Goal: Find specific page/section: Find specific page/section

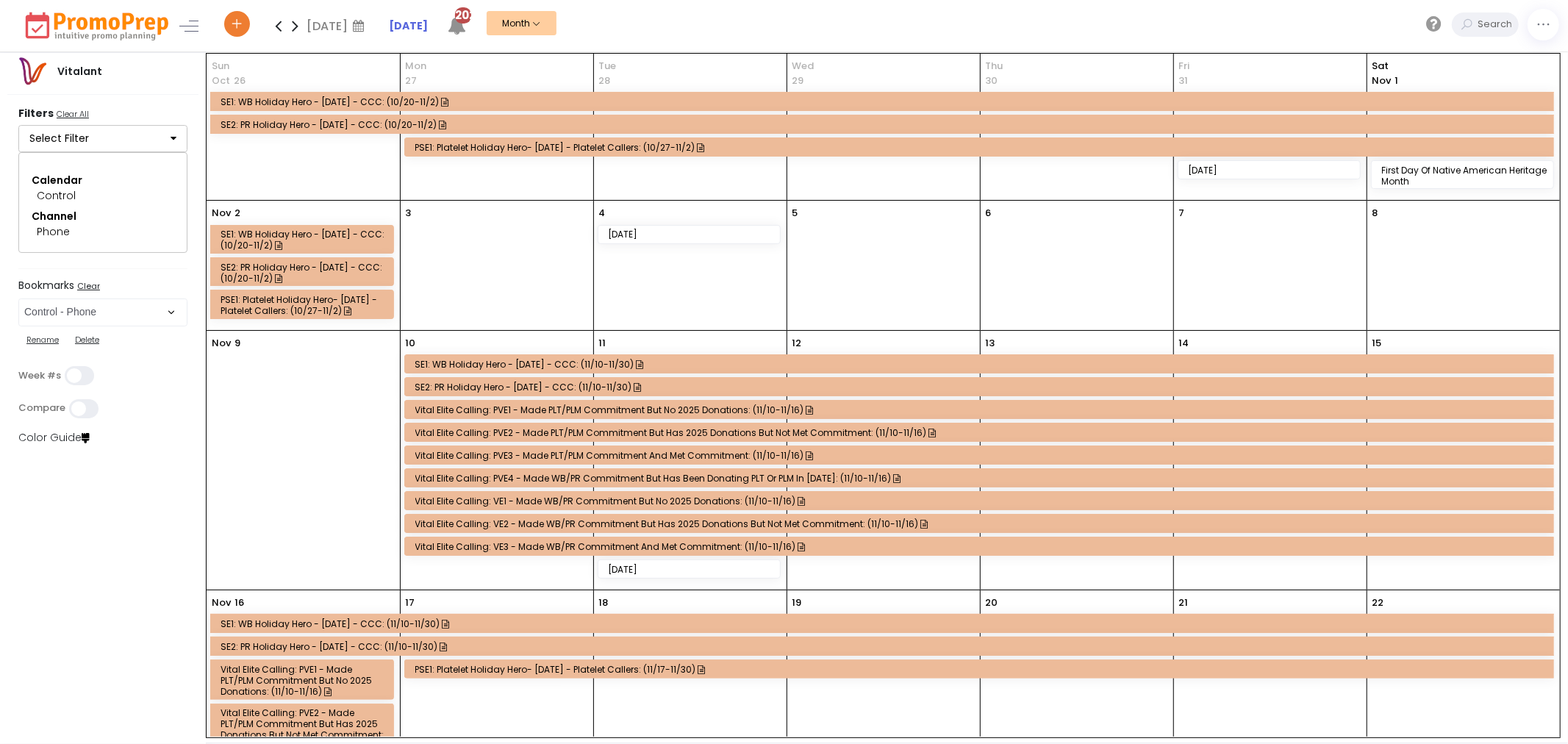
scroll to position [393, 0]
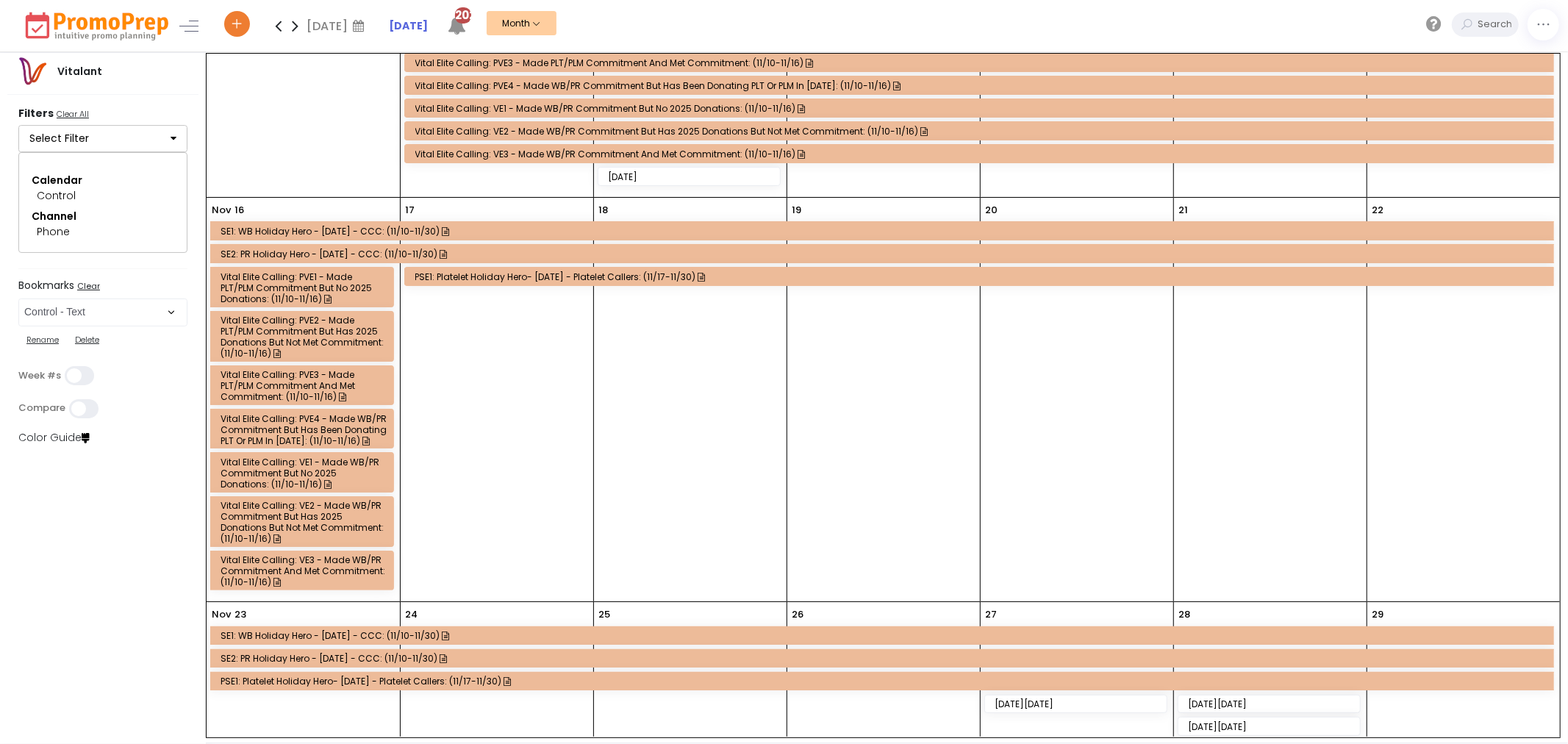
click at [19, 315] on select "Select Bookmark Automated Frequency Campaign Control - BVR Control - Email Cont…" at bounding box center [103, 313] width 169 height 28
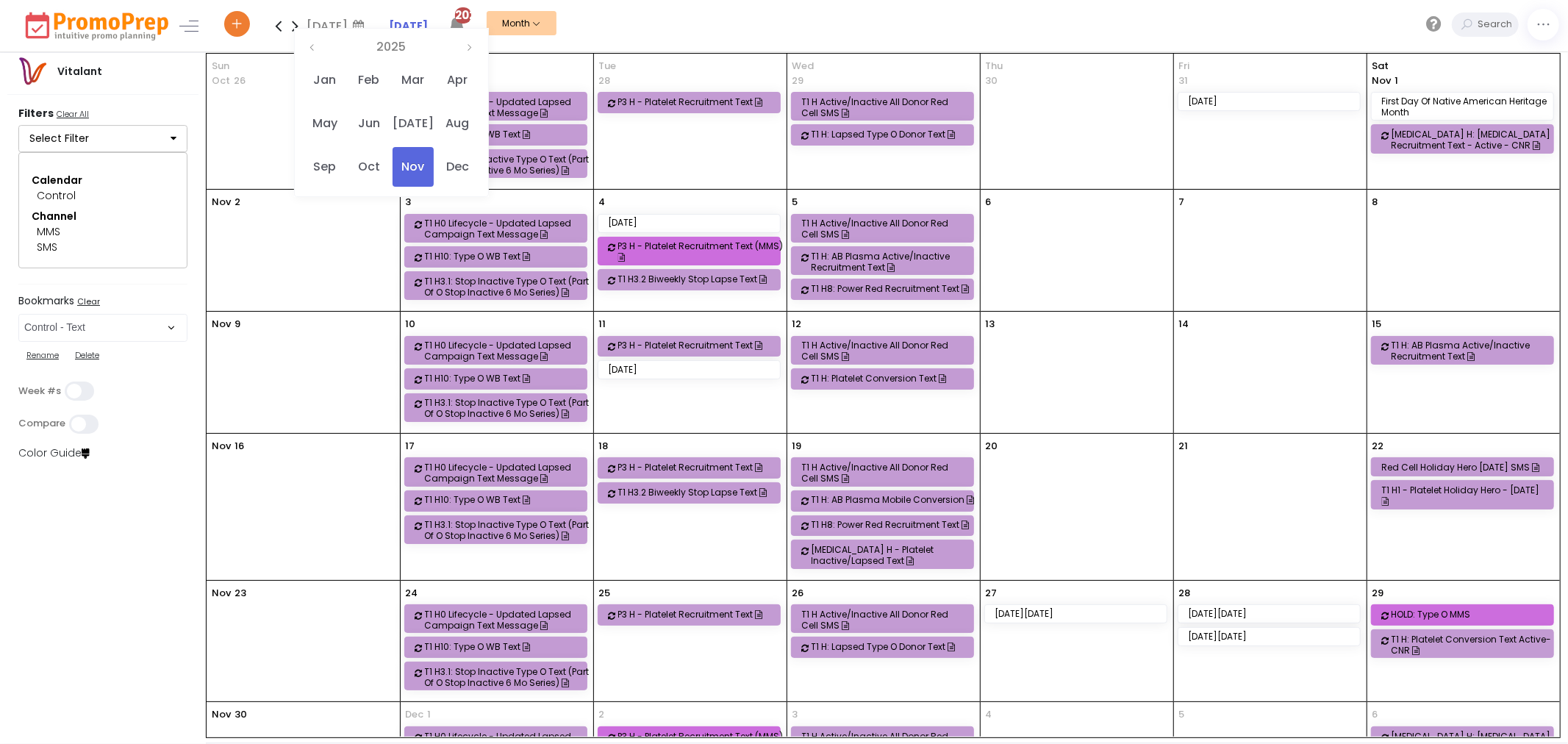
click at [333, 24] on div "[DATE]" at bounding box center [337, 26] width 63 height 22
click at [327, 114] on span "May" at bounding box center [324, 123] width 40 height 40
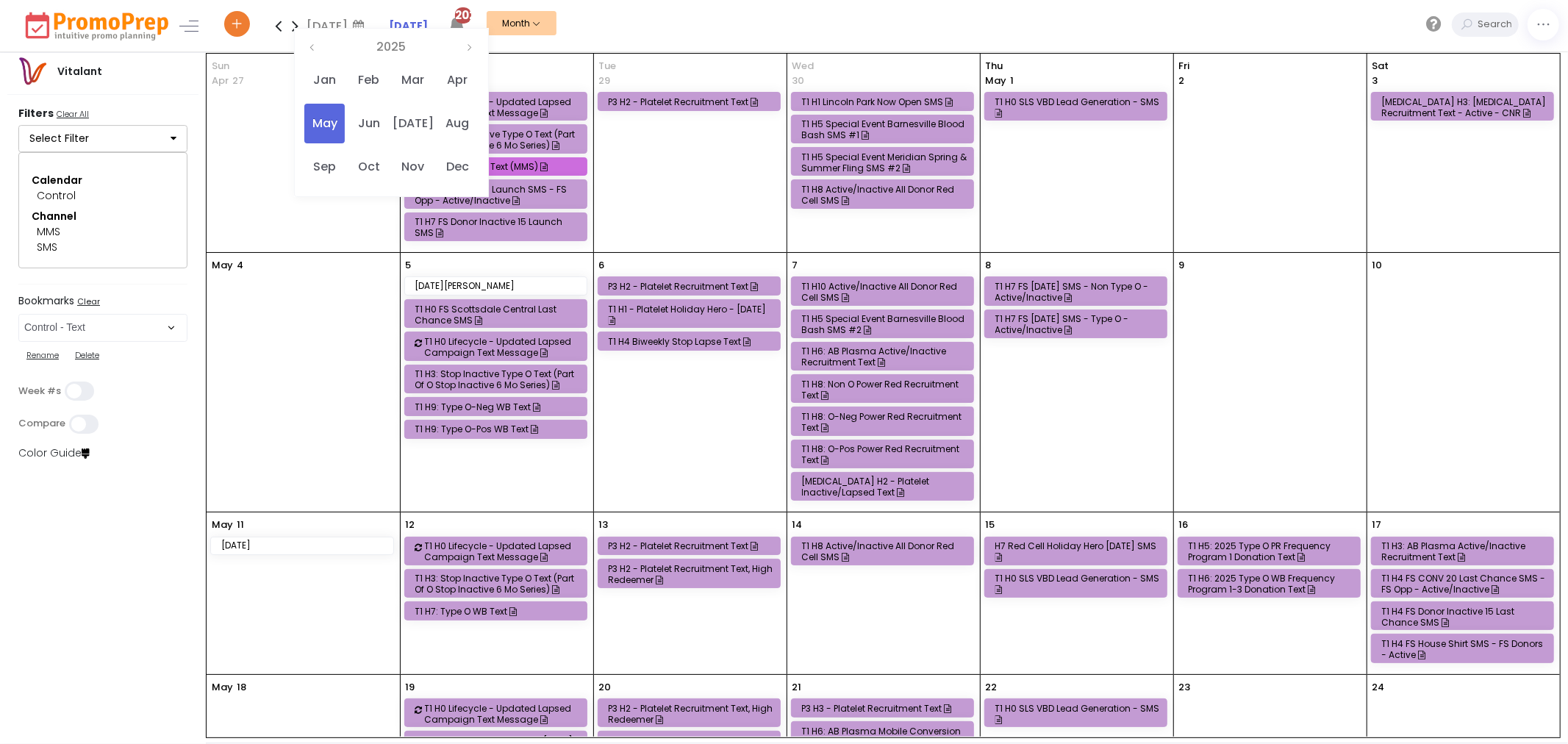
click at [275, 28] on icon at bounding box center [278, 26] width 17 height 29
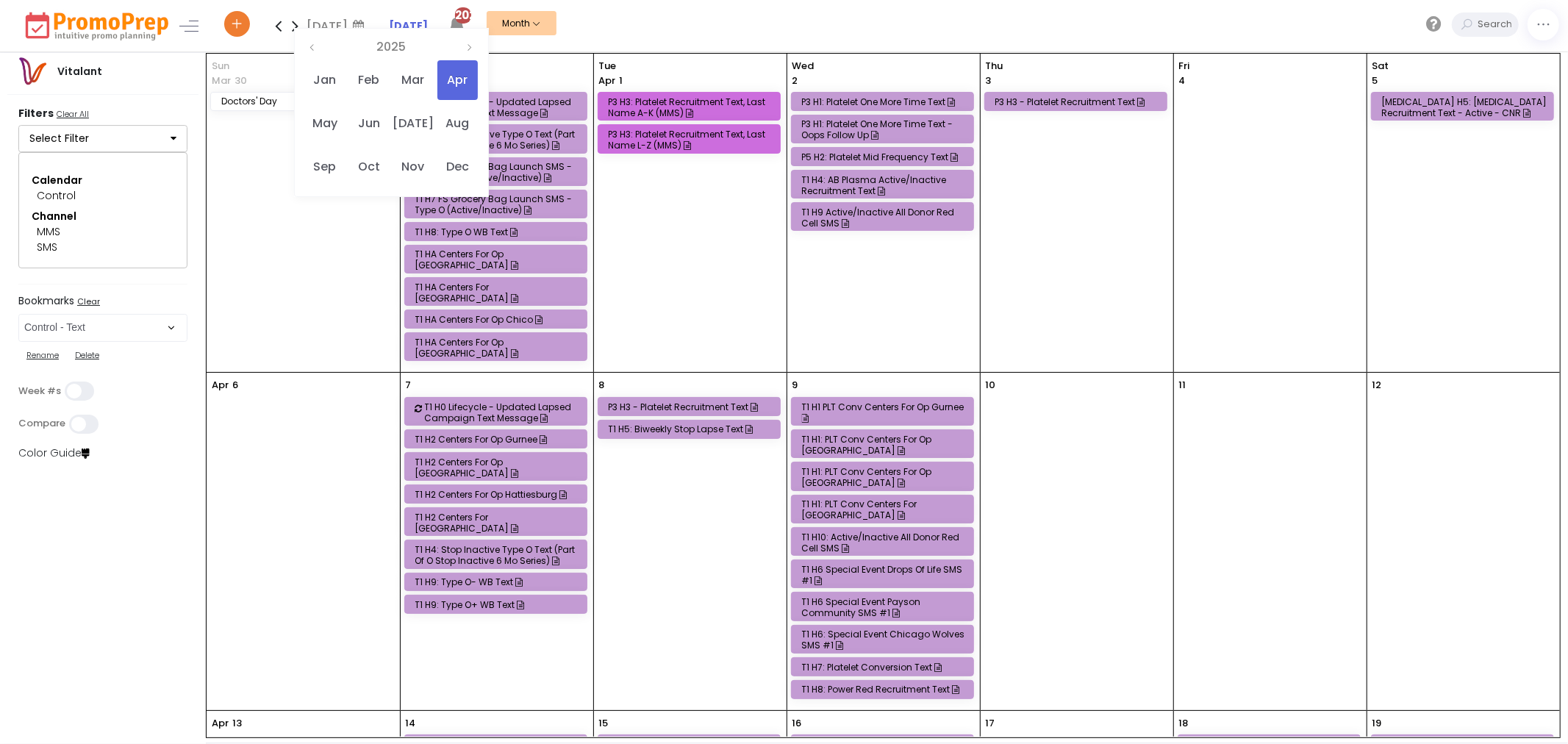
click at [295, 28] on icon at bounding box center [295, 26] width 17 height 29
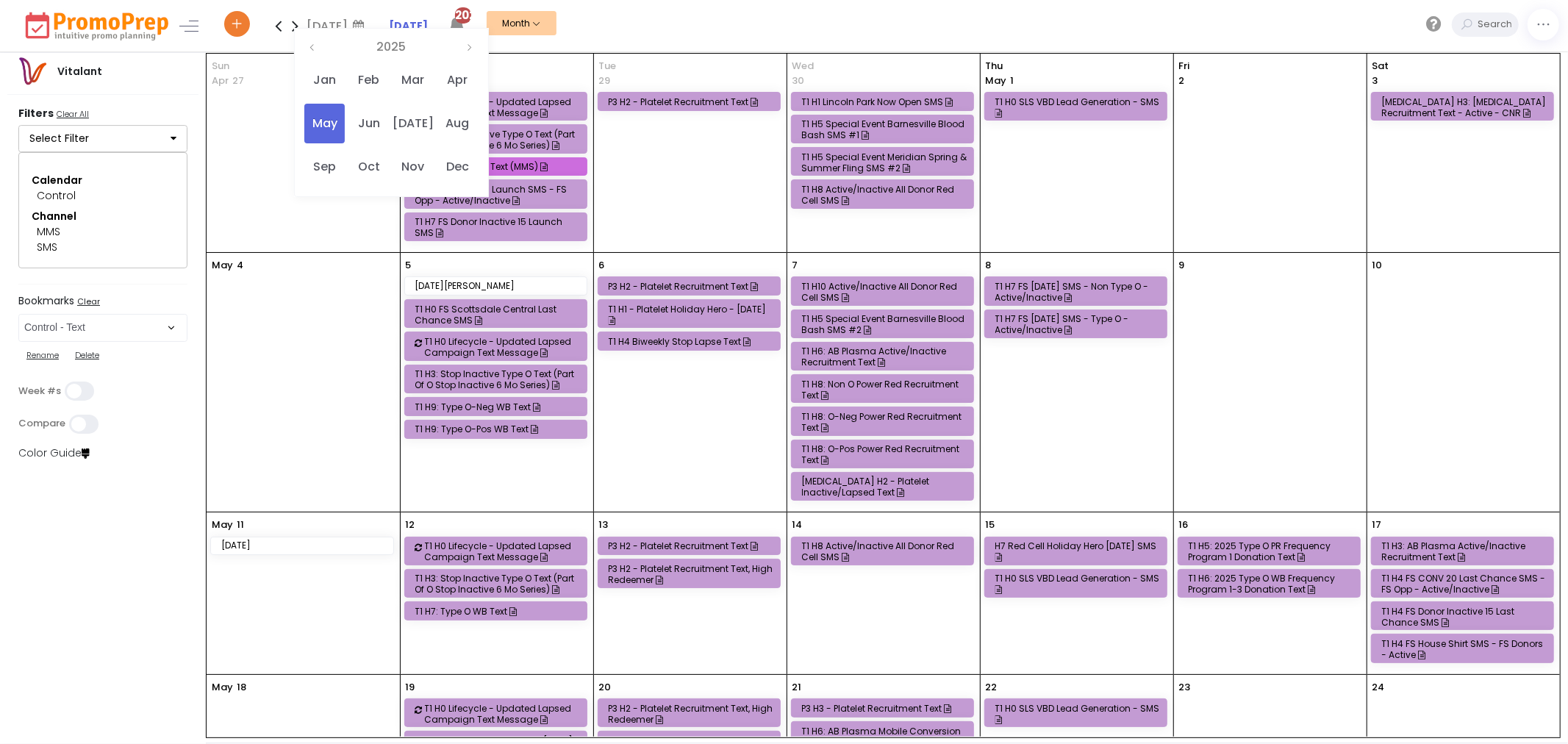
click at [295, 28] on icon at bounding box center [295, 26] width 17 height 29
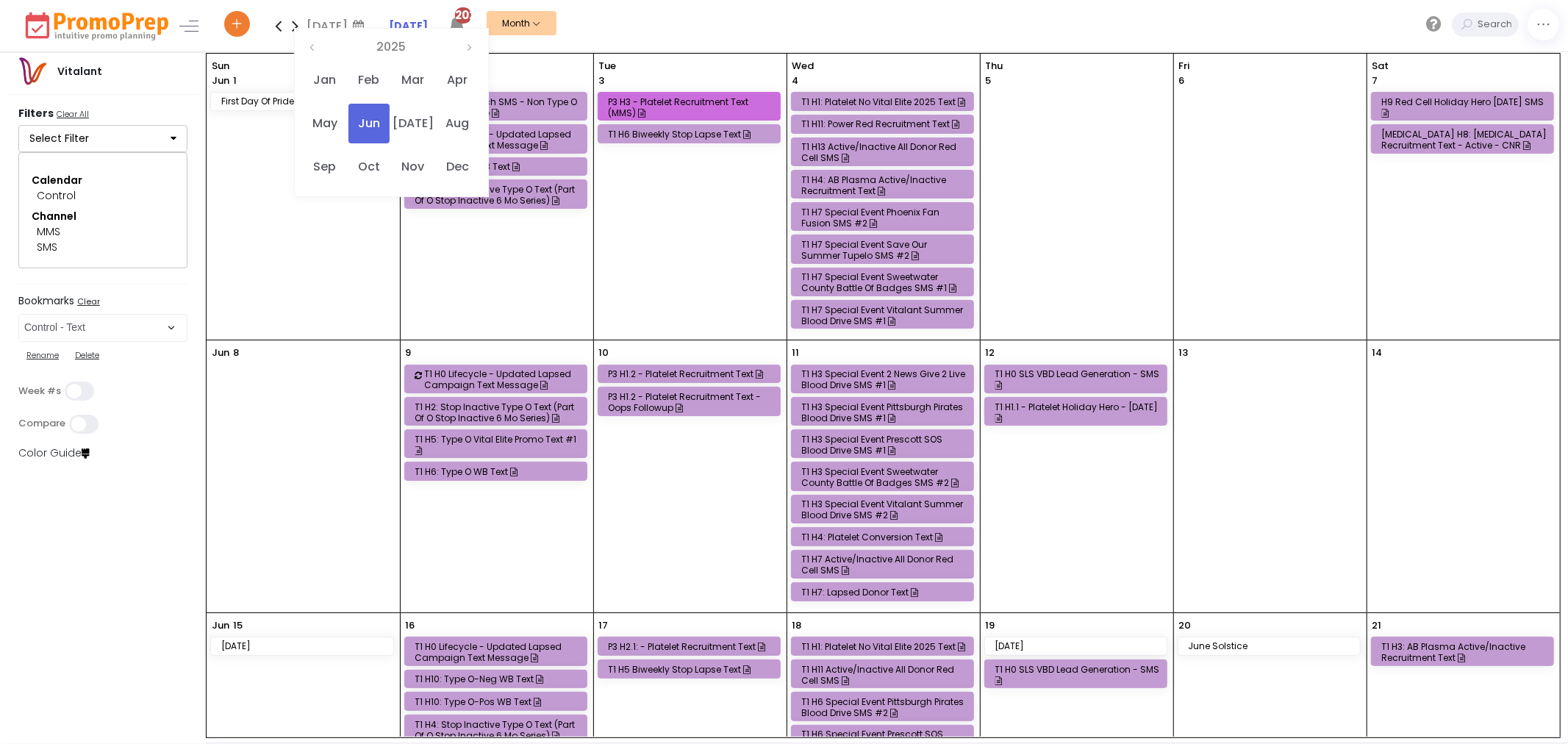
click at [692, 98] on div "P3 H3 - Platelet Recruitment Text (MMS)" at bounding box center [691, 107] width 165 height 22
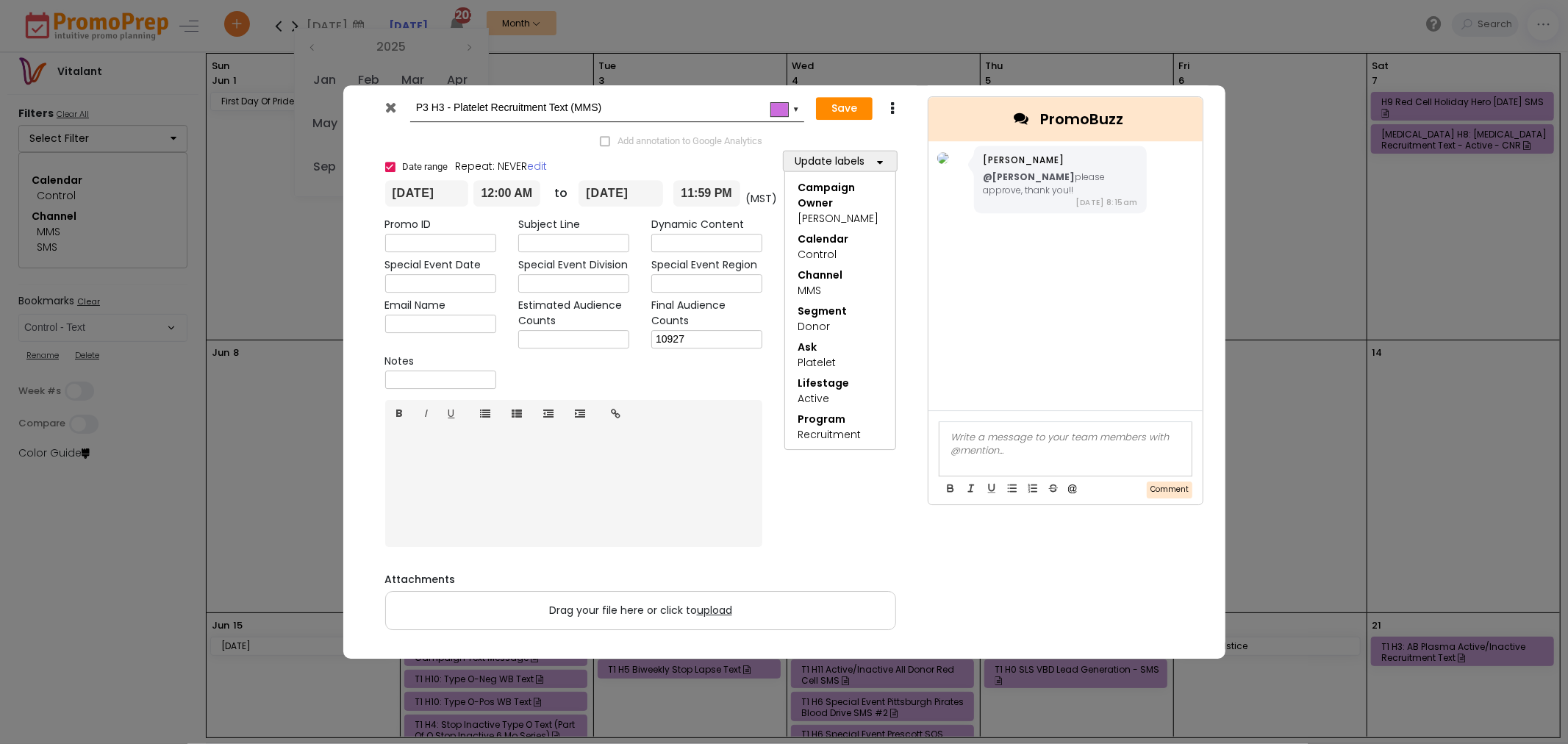
click at [381, 105] on div at bounding box center [392, 111] width 36 height 22
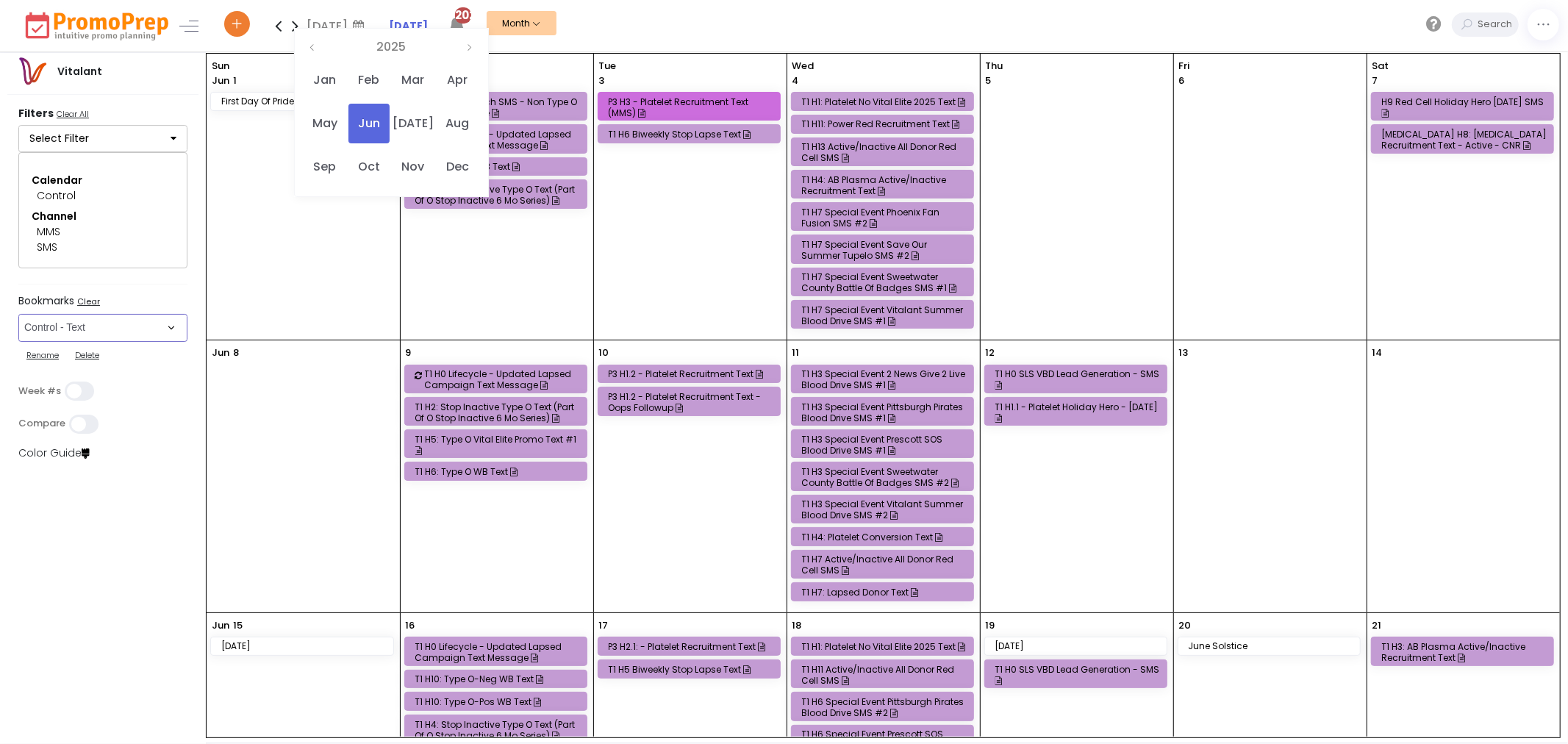
click at [104, 327] on select "Select Bookmark Automated Frequency Campaign Control - BVR Control - Email Cont…" at bounding box center [103, 328] width 169 height 28
select select "282"
click at [19, 315] on select "Select Bookmark Automated Frequency Campaign Control - BVR Control - Email Cont…" at bounding box center [103, 328] width 169 height 28
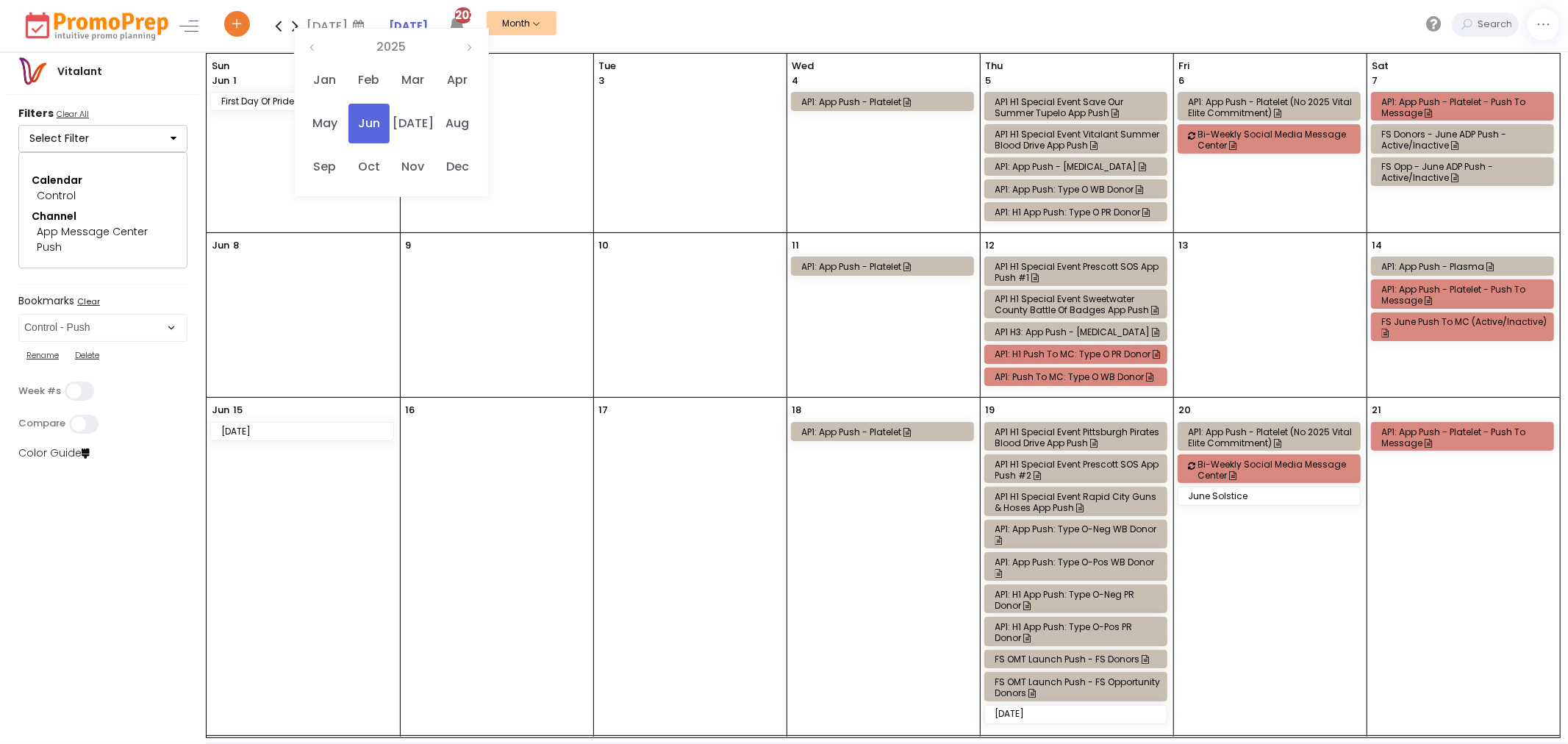
click at [279, 27] on icon at bounding box center [278, 26] width 17 height 29
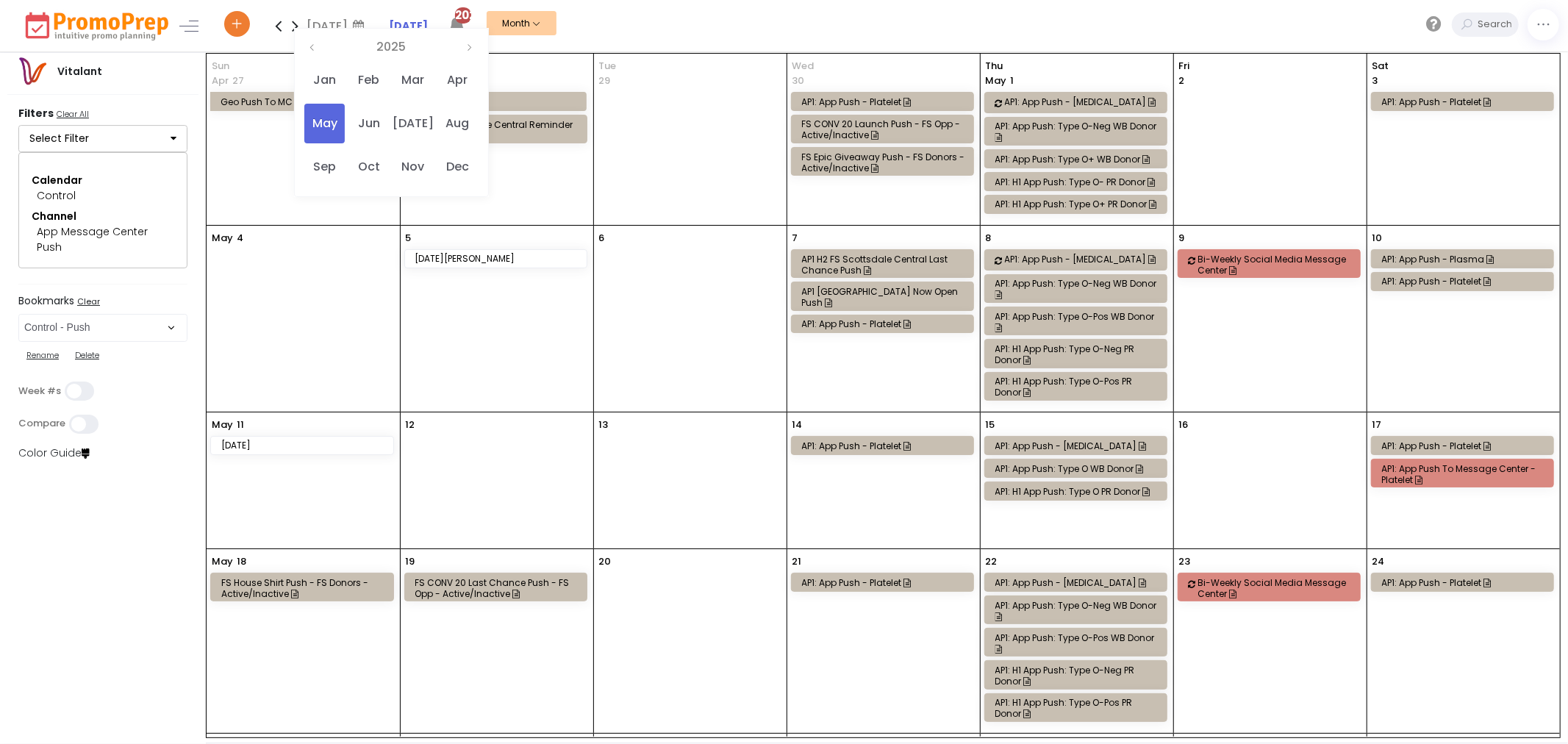
click at [292, 27] on icon at bounding box center [295, 26] width 17 height 29
